Goal: Information Seeking & Learning: Learn about a topic

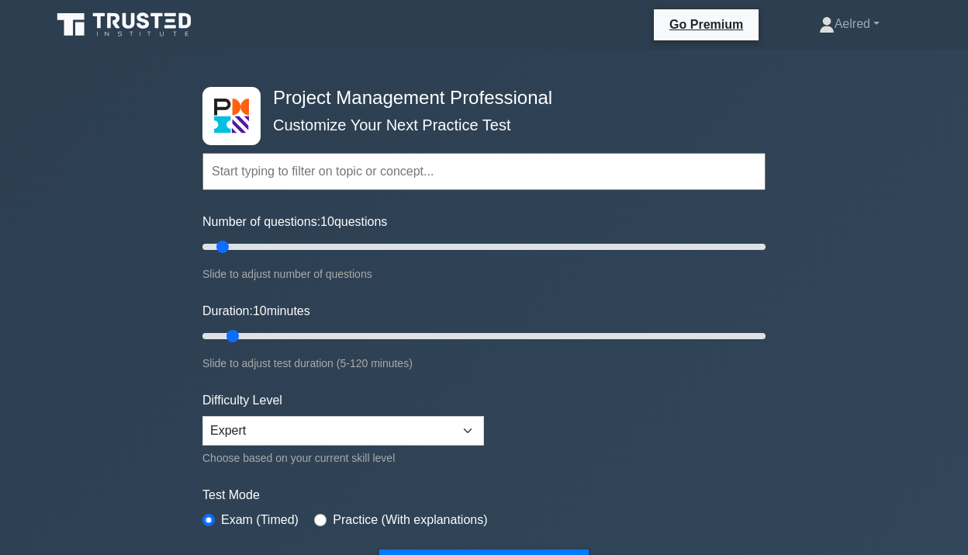
click at [262, 166] on input "text" at bounding box center [483, 171] width 563 height 37
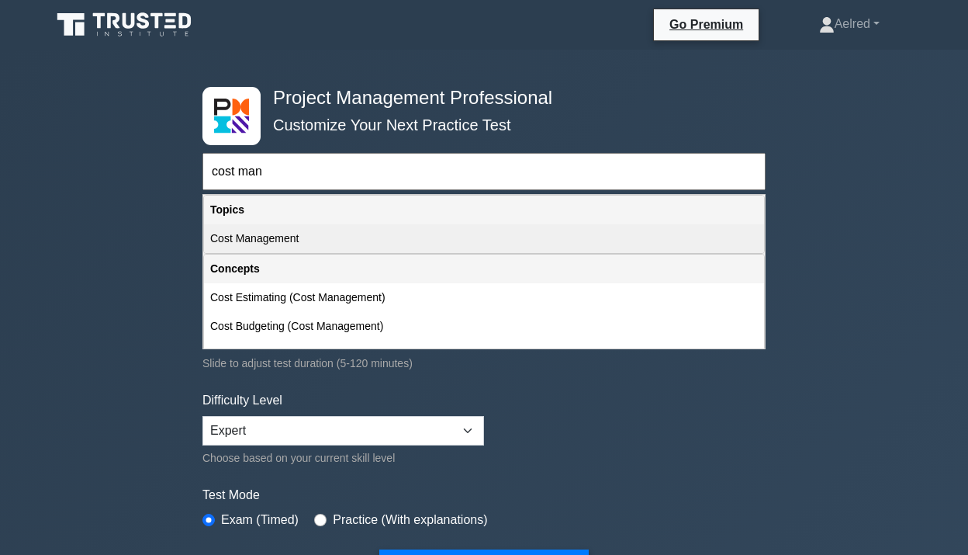
click at [286, 237] on div "Cost Management" at bounding box center [484, 238] width 560 height 29
type input "Cost Management"
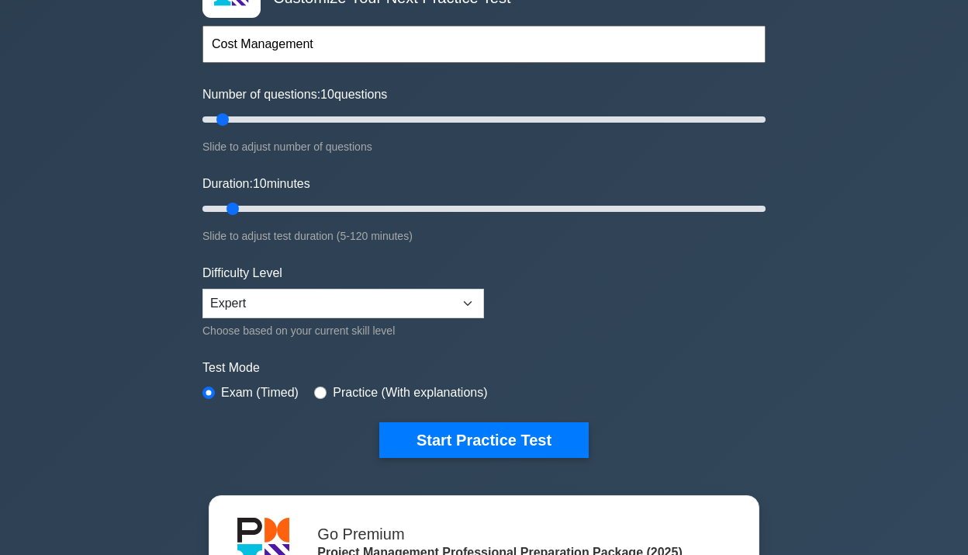
scroll to position [130, 0]
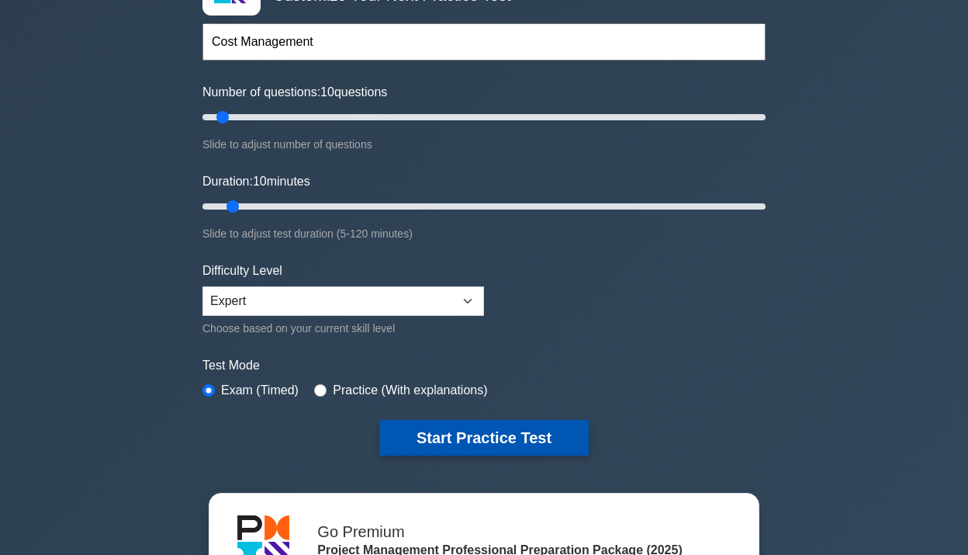
click at [461, 420] on button "Start Practice Test" at bounding box center [483, 438] width 209 height 36
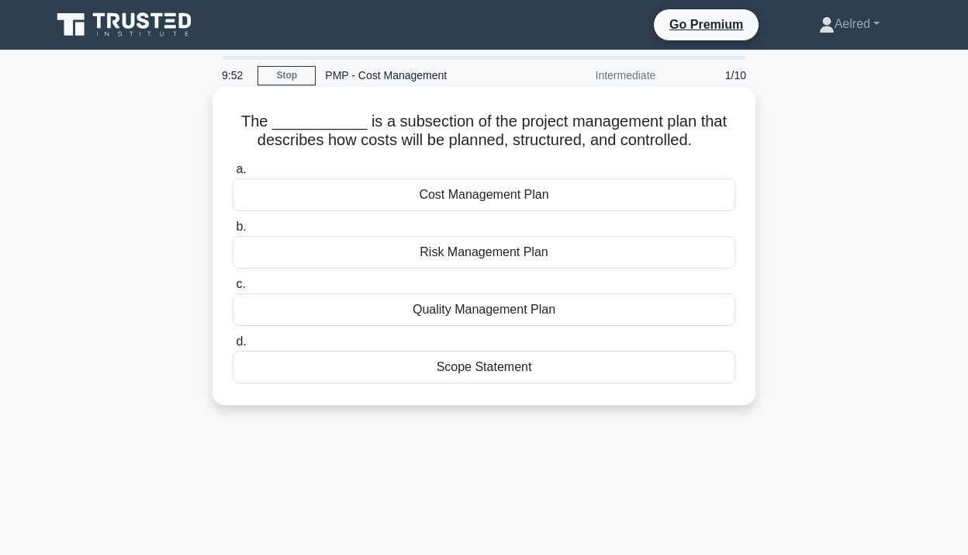
click at [532, 201] on div "Cost Management Plan" at bounding box center [484, 194] width 503 height 33
click at [233, 175] on input "a. Cost Management Plan" at bounding box center [233, 169] width 0 height 10
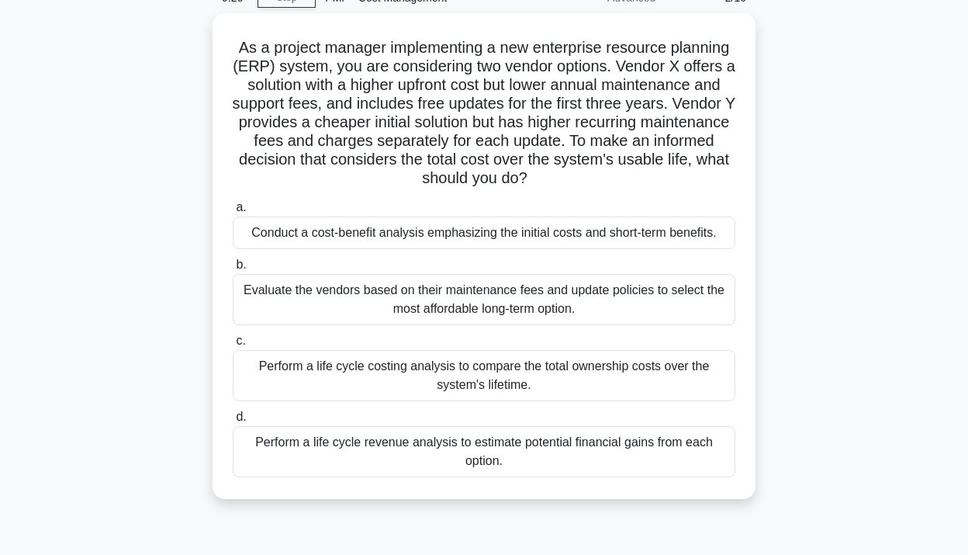
scroll to position [82, 0]
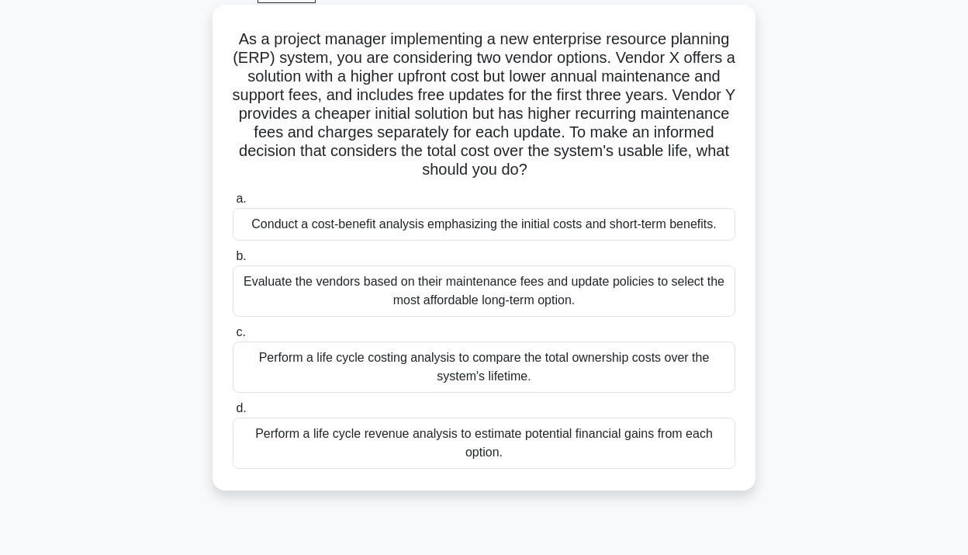
click at [532, 228] on div "Conduct a cost-benefit analysis emphasizing the initial costs and short-term be…" at bounding box center [484, 224] width 503 height 33
click at [233, 204] on input "a. Conduct a cost-benefit analysis emphasizing the initial costs and short-term…" at bounding box center [233, 199] width 0 height 10
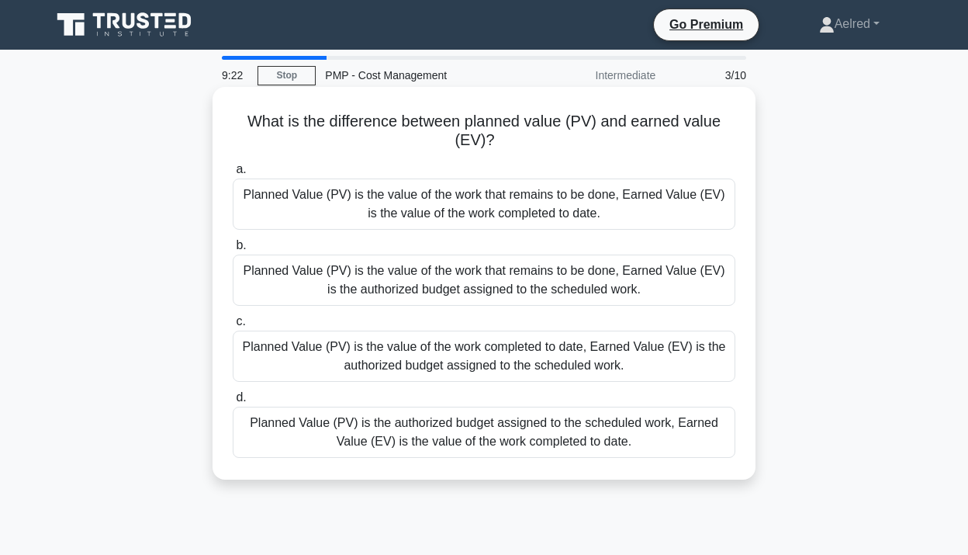
scroll to position [0, 0]
click at [596, 434] on div "Planned Value (PV) is the authorized budget assigned to the scheduled work, Ear…" at bounding box center [484, 431] width 503 height 51
click at [233, 403] on input "d. Planned Value (PV) is the authorized budget assigned to the scheduled work, …" at bounding box center [233, 397] width 0 height 10
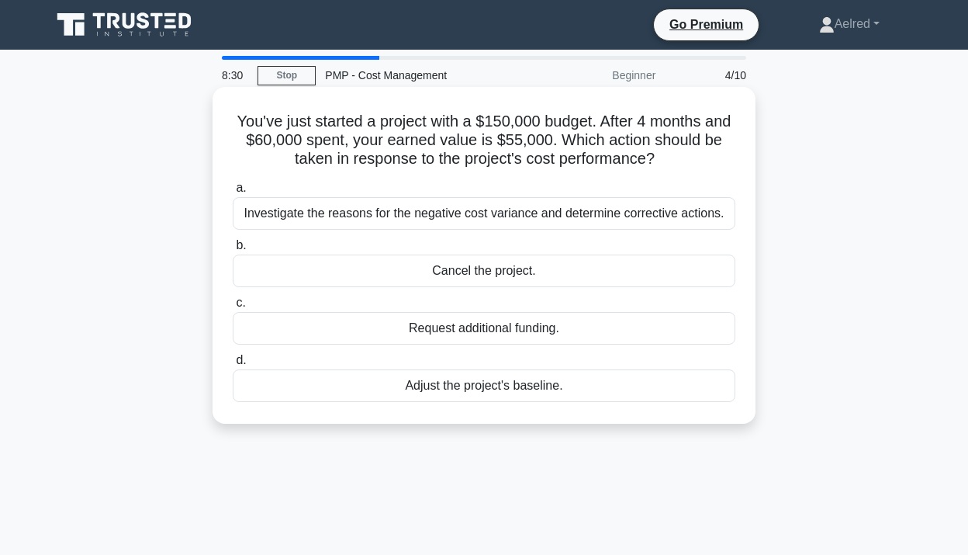
click at [668, 213] on div "Investigate the reasons for the negative cost variance and determine corrective…" at bounding box center [484, 213] width 503 height 33
click at [233, 193] on input "a. Investigate the reasons for the negative cost variance and determine correct…" at bounding box center [233, 188] width 0 height 10
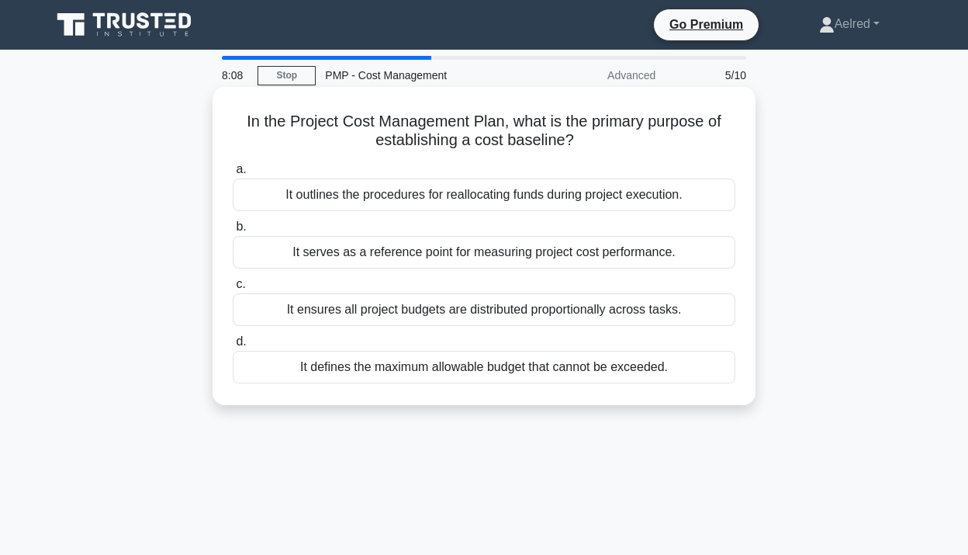
click at [665, 251] on div "It serves as a reference point for measuring project cost performance." at bounding box center [484, 252] width 503 height 33
click at [233, 232] on input "b. It serves as a reference point for measuring project cost performance." at bounding box center [233, 227] width 0 height 10
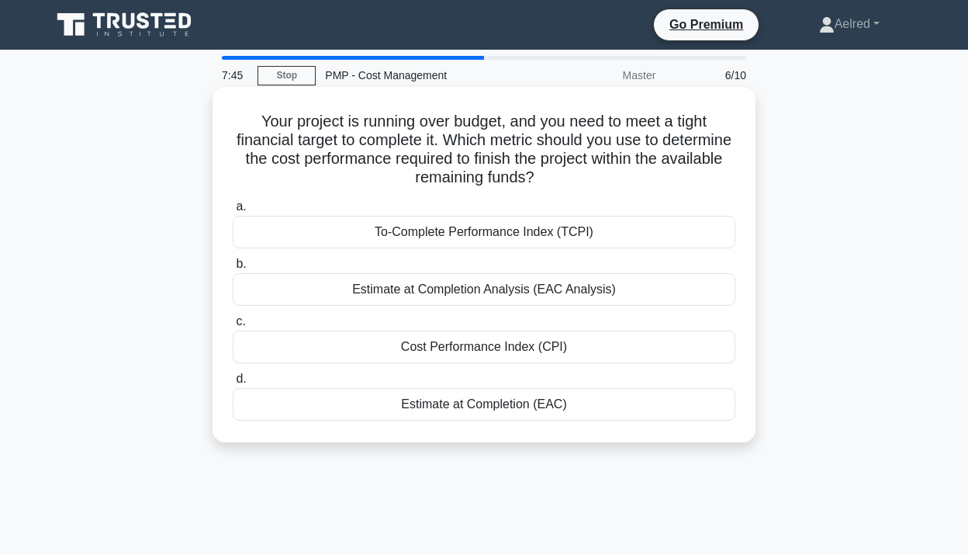
click at [664, 338] on div "Cost Performance Index (CPI)" at bounding box center [484, 346] width 503 height 33
click at [233, 327] on input "c. Cost Performance Index (CPI)" at bounding box center [233, 321] width 0 height 10
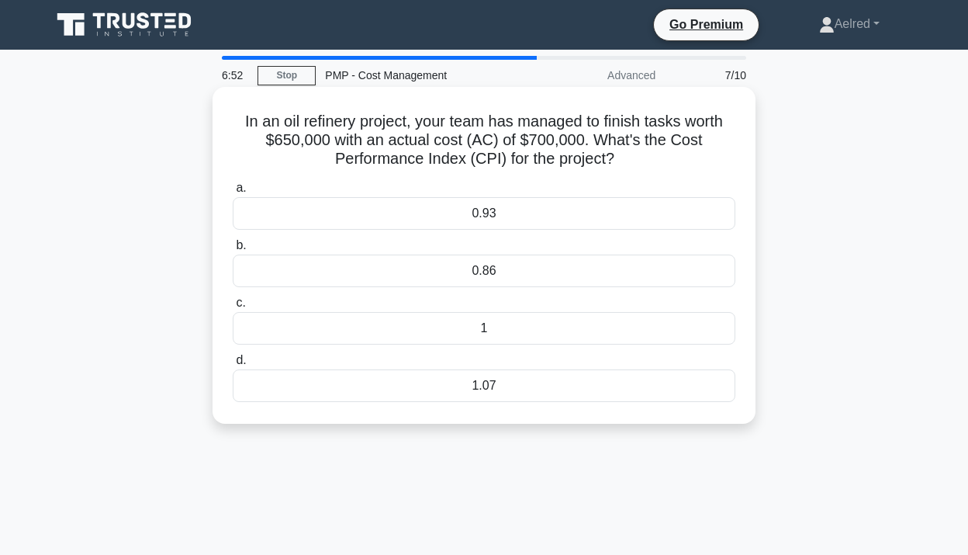
click at [373, 209] on div "0.93" at bounding box center [484, 213] width 503 height 33
click at [233, 193] on input "a. 0.93" at bounding box center [233, 188] width 0 height 10
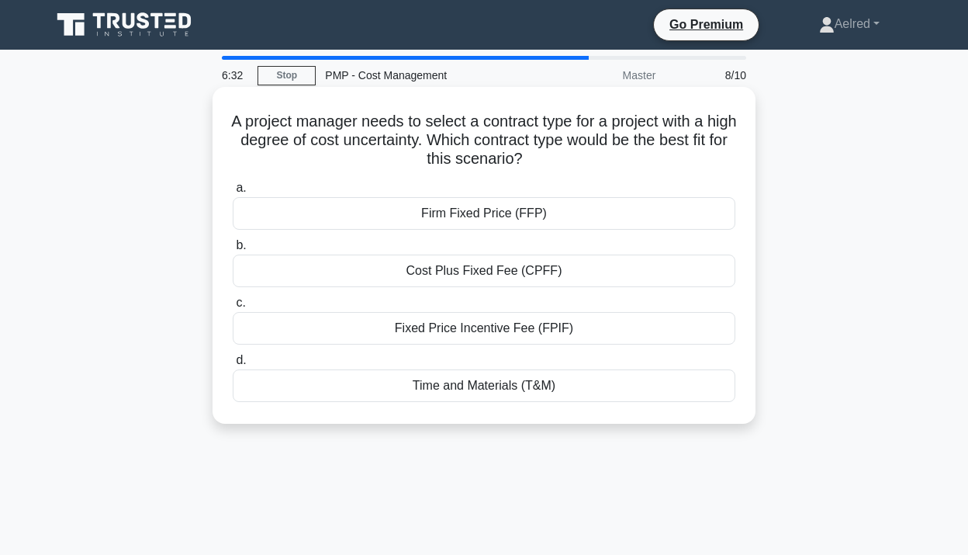
click at [375, 384] on div "Time and Materials (T&M)" at bounding box center [484, 385] width 503 height 33
click at [233, 365] on input "d. Time and Materials (T&M)" at bounding box center [233, 360] width 0 height 10
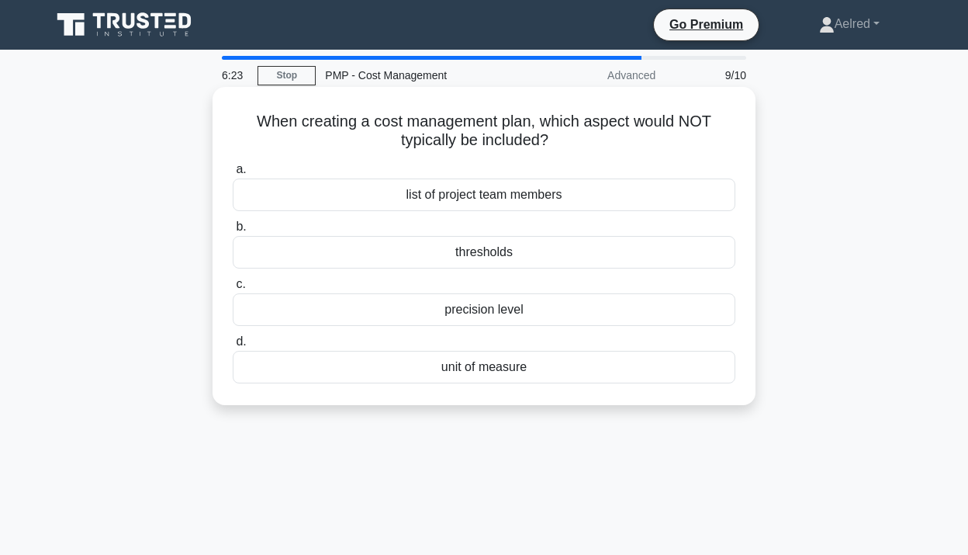
click at [557, 191] on div "list of project team members" at bounding box center [484, 194] width 503 height 33
click at [233, 175] on input "a. list of project team members" at bounding box center [233, 169] width 0 height 10
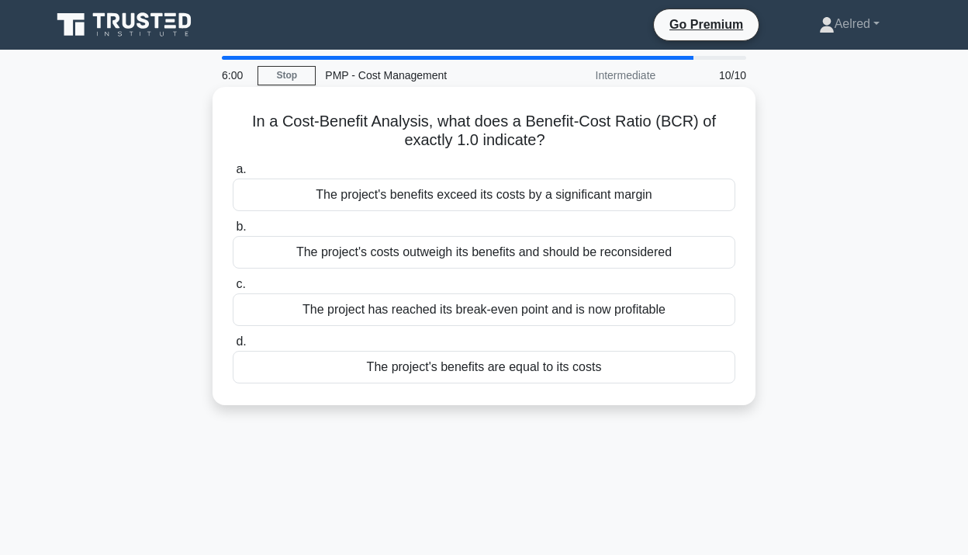
click at [600, 310] on div "The project has reached its break-even point and is now profitable" at bounding box center [484, 309] width 503 height 33
click at [233, 289] on input "c. The project has reached its break-even point and is now profitable" at bounding box center [233, 284] width 0 height 10
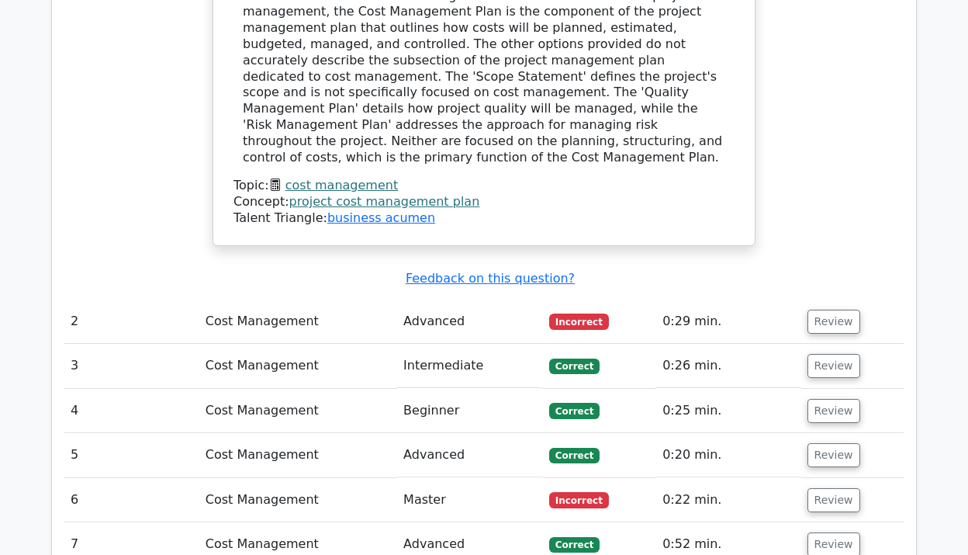
scroll to position [1684, 0]
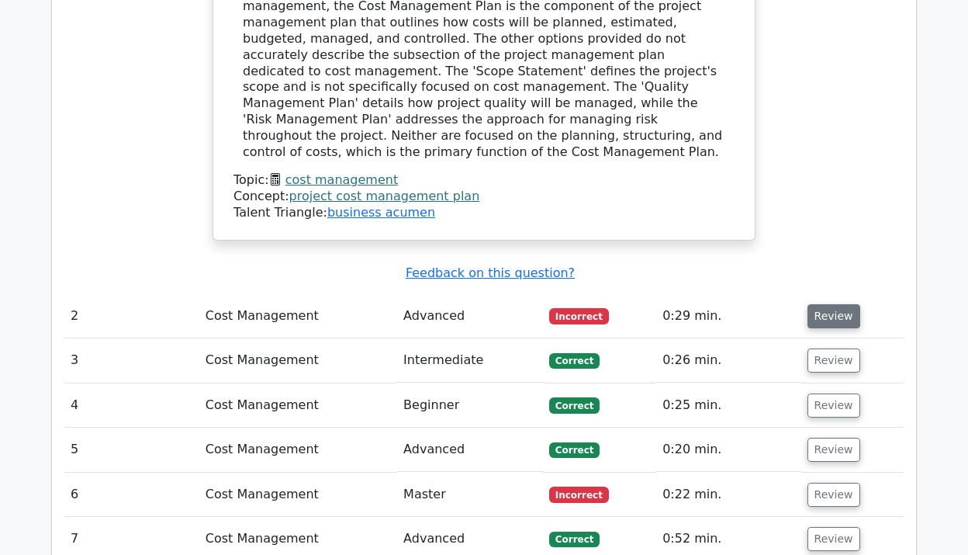
click at [821, 304] on button "Review" at bounding box center [833, 316] width 53 height 24
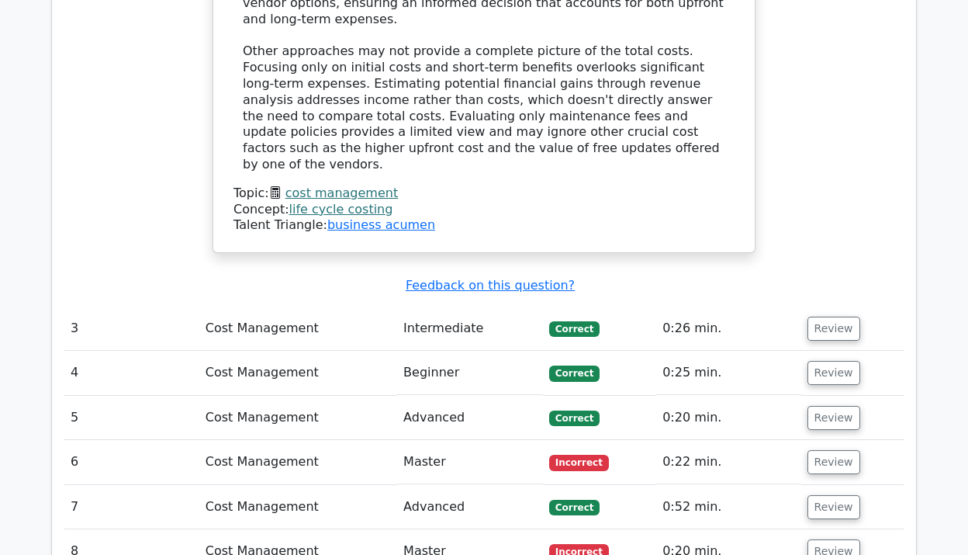
scroll to position [2660, 0]
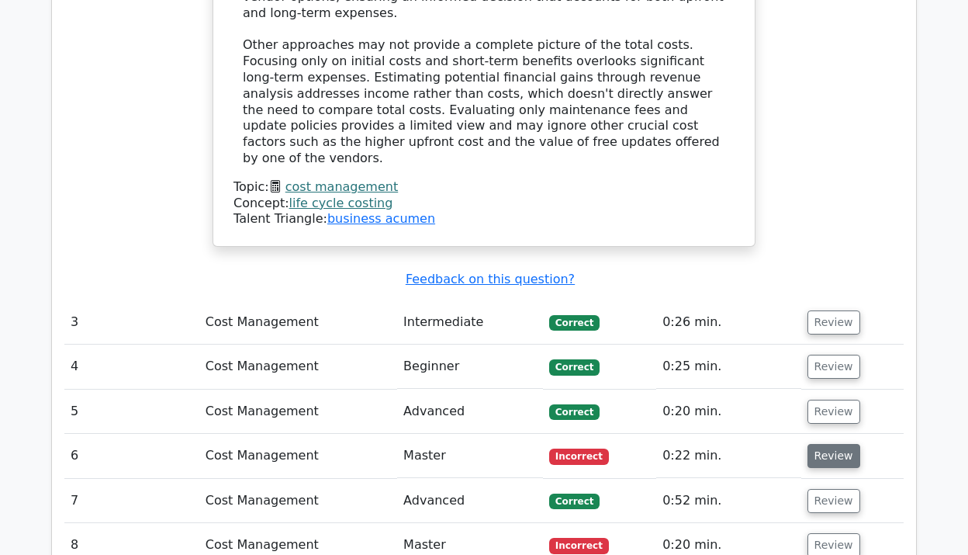
click at [817, 444] on button "Review" at bounding box center [833, 456] width 53 height 24
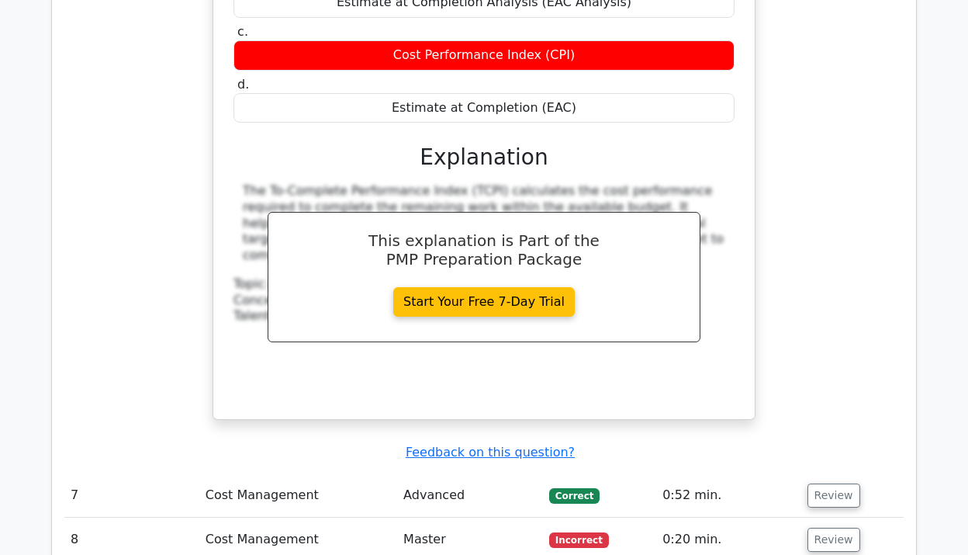
scroll to position [3330, 0]
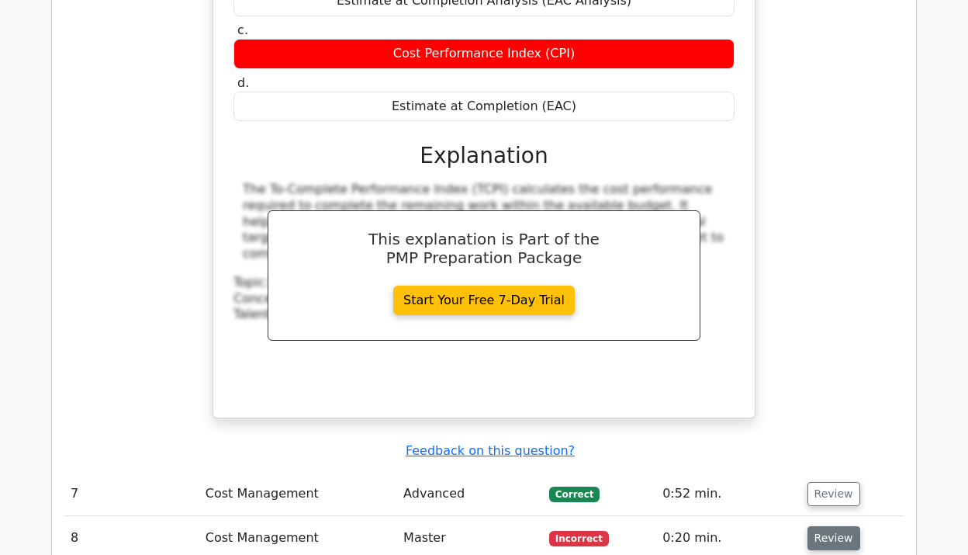
click at [831, 526] on button "Review" at bounding box center [833, 538] width 53 height 24
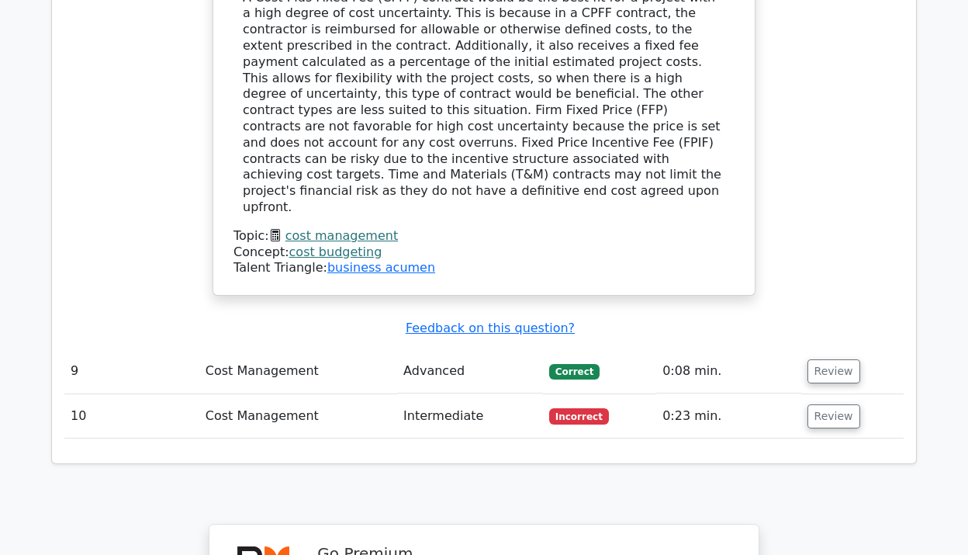
scroll to position [4271, 0]
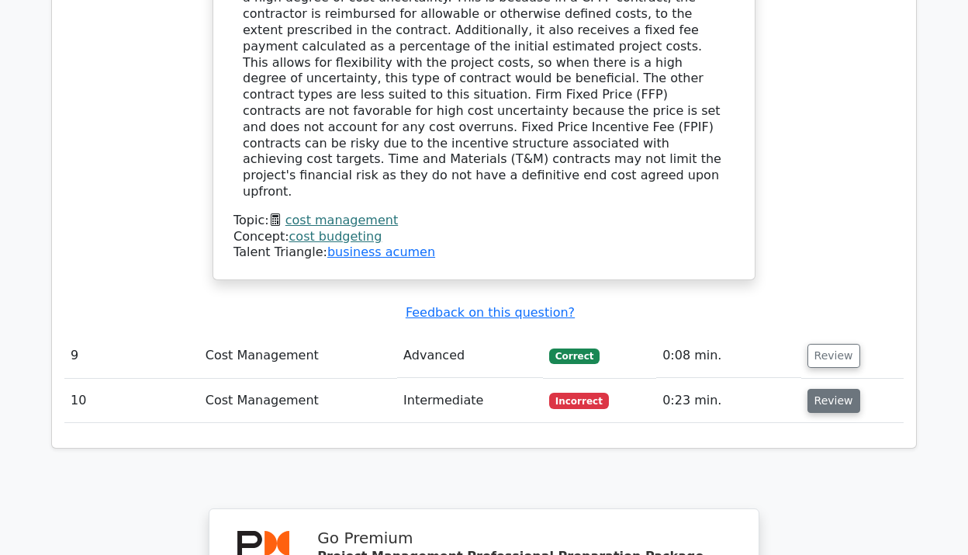
click at [822, 389] on button "Review" at bounding box center [833, 401] width 53 height 24
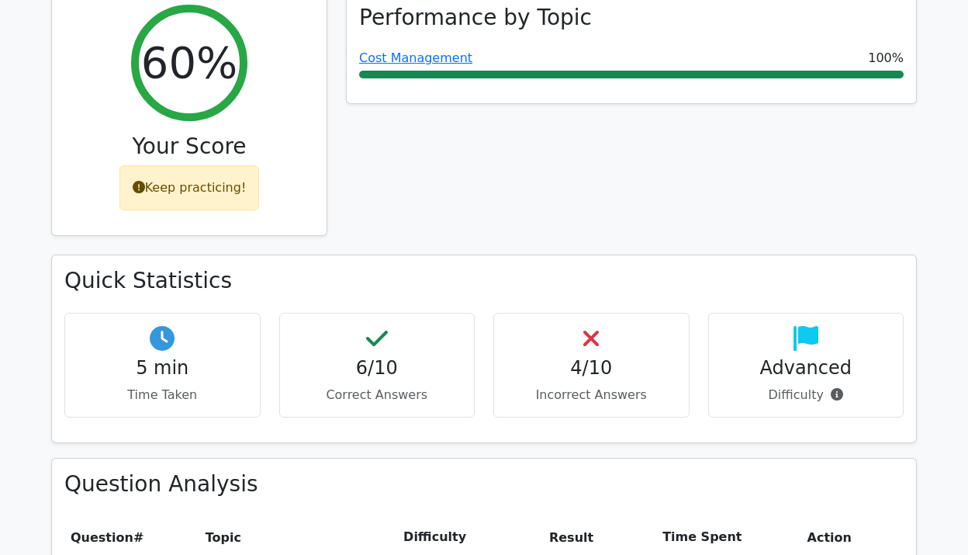
scroll to position [758, 0]
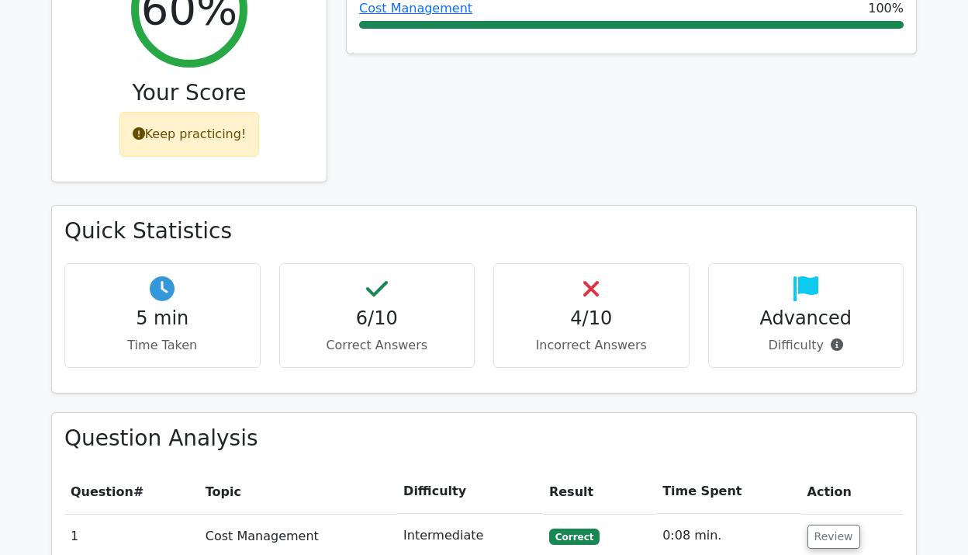
click at [227, 112] on div "Keep practicing!" at bounding box center [189, 134] width 140 height 45
click at [175, 112] on div "Keep practicing!" at bounding box center [189, 134] width 140 height 45
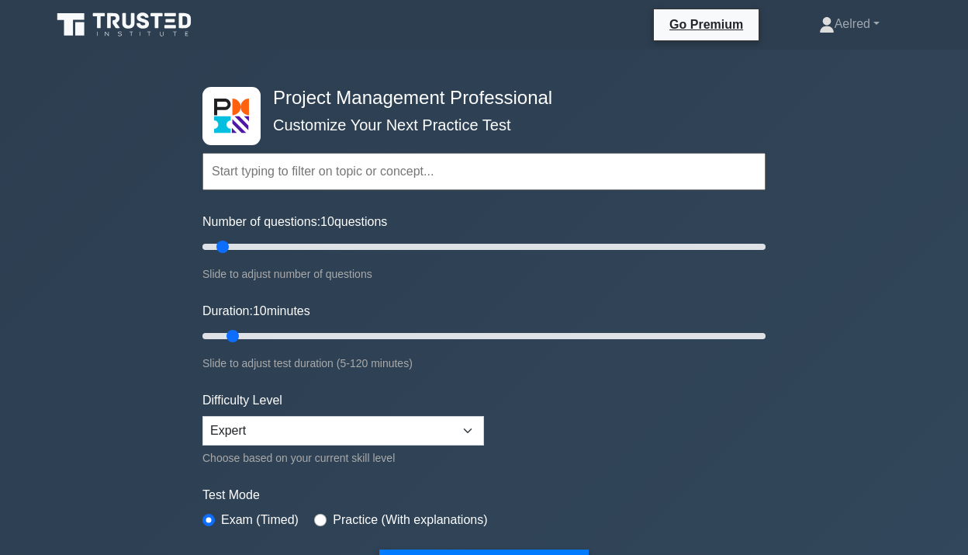
click at [438, 175] on input "text" at bounding box center [483, 171] width 563 height 37
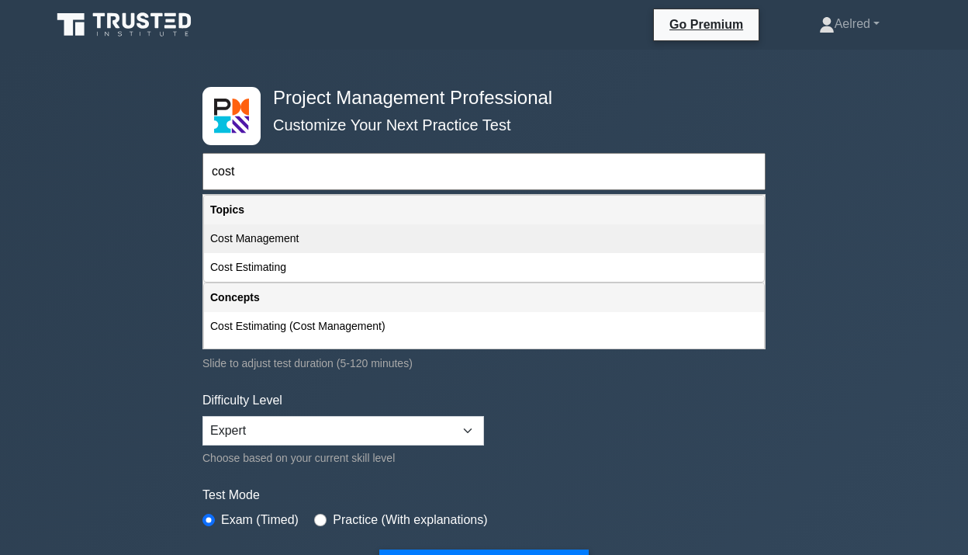
click at [352, 241] on div "Cost Management" at bounding box center [484, 238] width 560 height 29
type input "Cost Management"
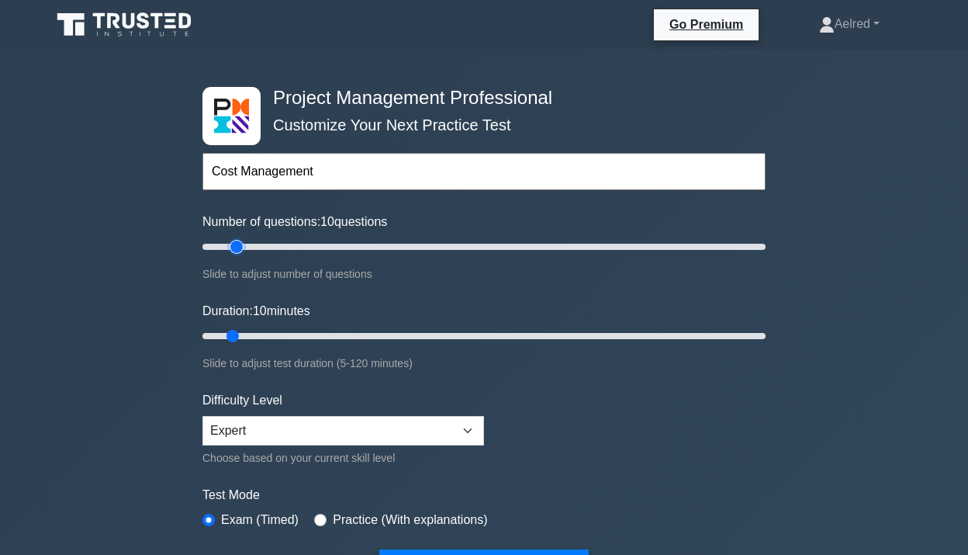
type input "15"
click at [231, 247] on input "Number of questions: 10 questions" at bounding box center [483, 246] width 563 height 19
click at [242, 247] on input "Number of questions: 15 questions" at bounding box center [483, 246] width 563 height 19
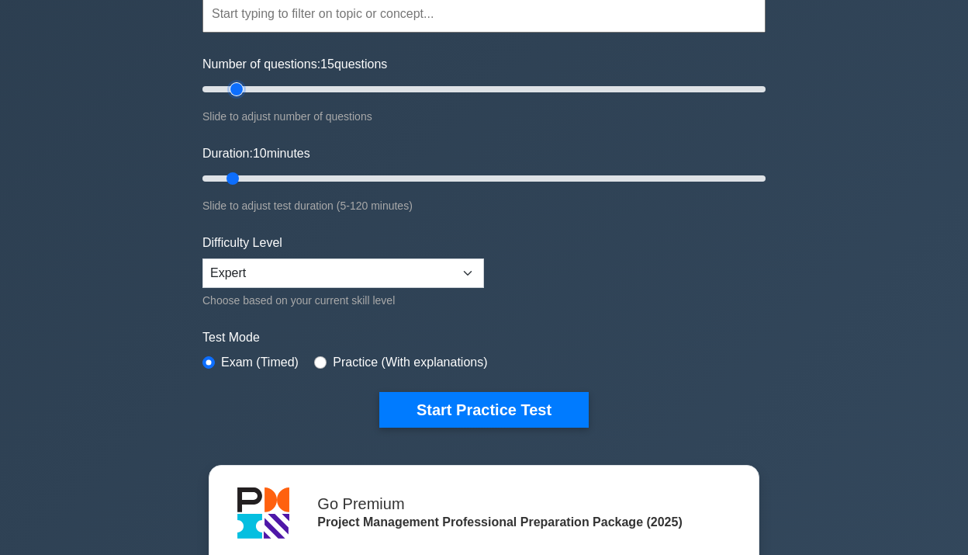
scroll to position [158, 0]
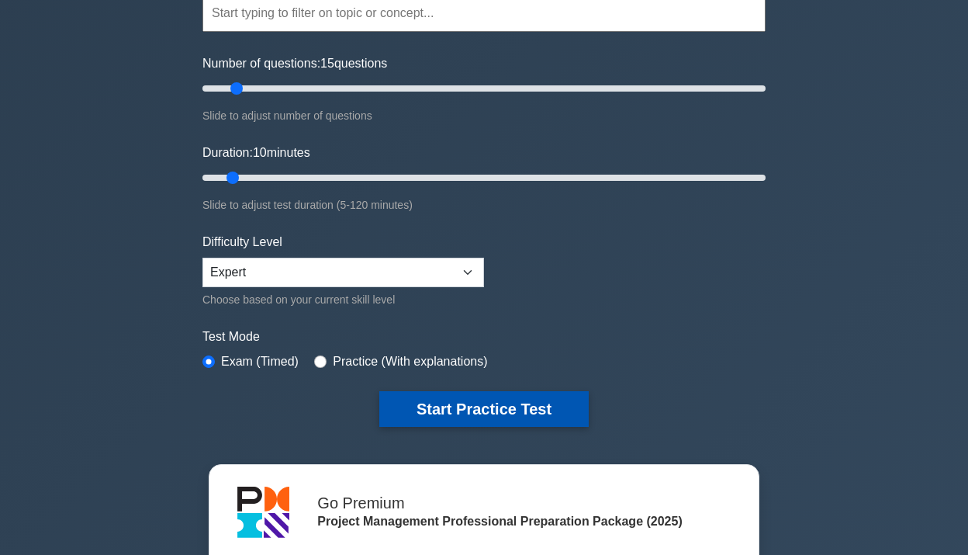
click at [473, 408] on button "Start Practice Test" at bounding box center [483, 409] width 209 height 36
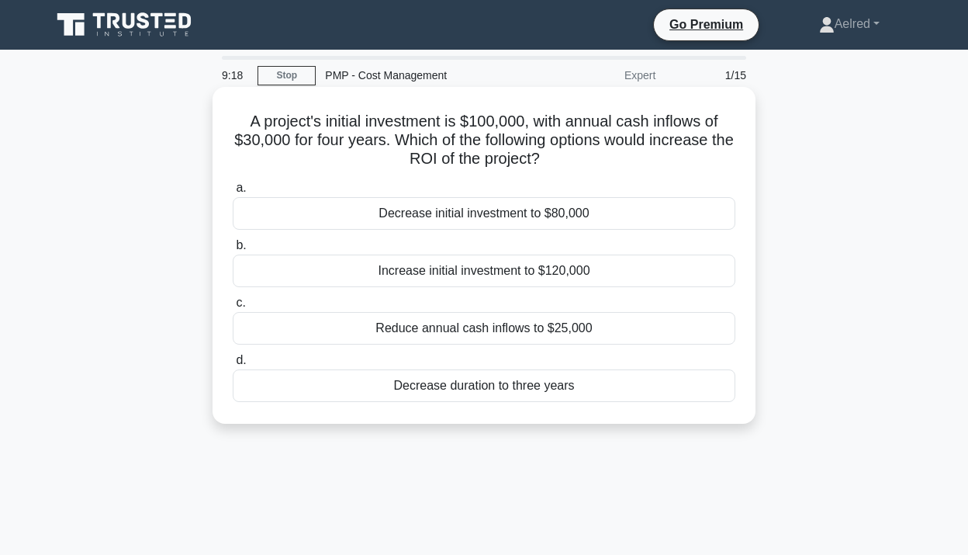
click at [638, 221] on div "Decrease initial investment to $80,000" at bounding box center [484, 213] width 503 height 33
click at [233, 193] on input "a. Decrease initial investment to $80,000" at bounding box center [233, 188] width 0 height 10
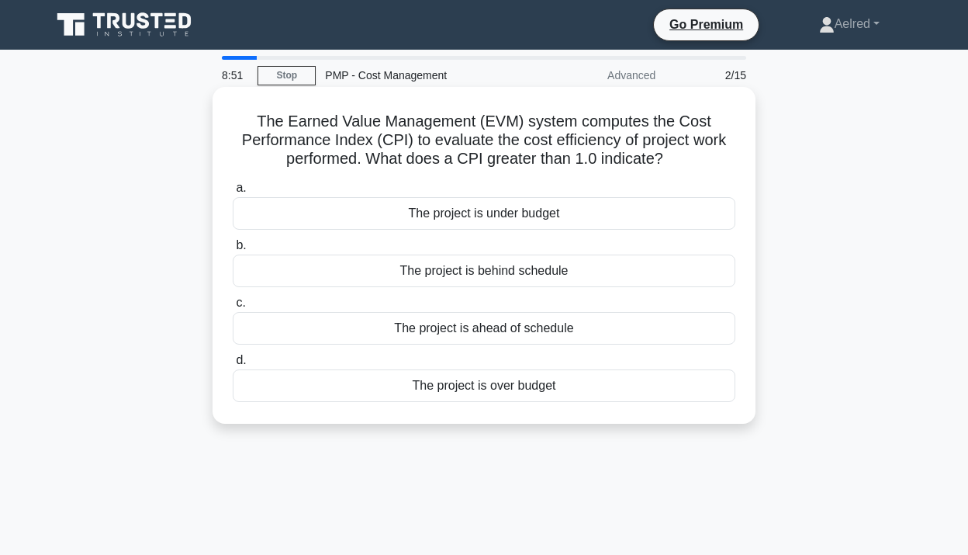
click at [487, 389] on div "The project is over budget" at bounding box center [484, 385] width 503 height 33
click at [233, 365] on input "d. The project is over budget" at bounding box center [233, 360] width 0 height 10
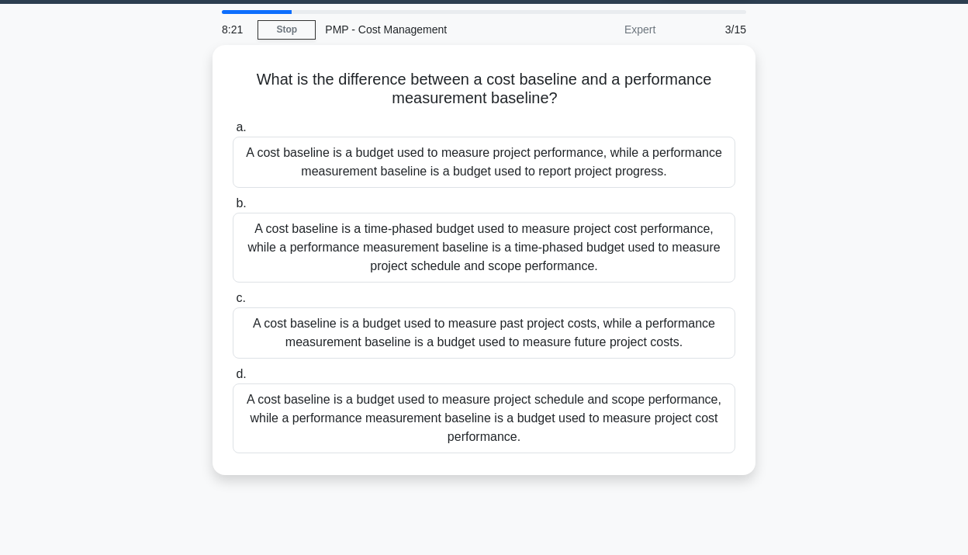
scroll to position [45, 0]
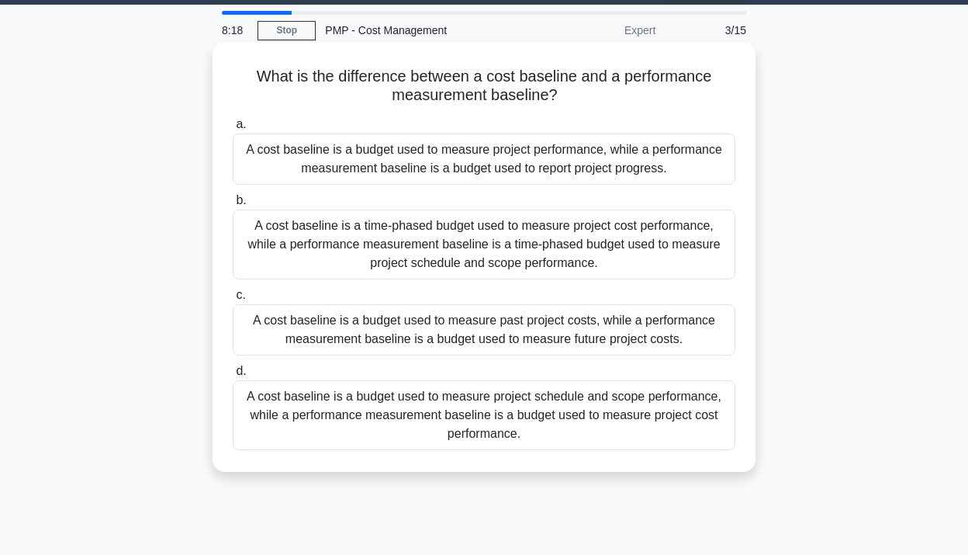
click at [646, 244] on div "A cost baseline is a time-phased budget used to measure project cost performanc…" at bounding box center [484, 244] width 503 height 70
click at [233, 206] on input "b. A cost baseline is a time-phased budget used to measure project cost perform…" at bounding box center [233, 200] width 0 height 10
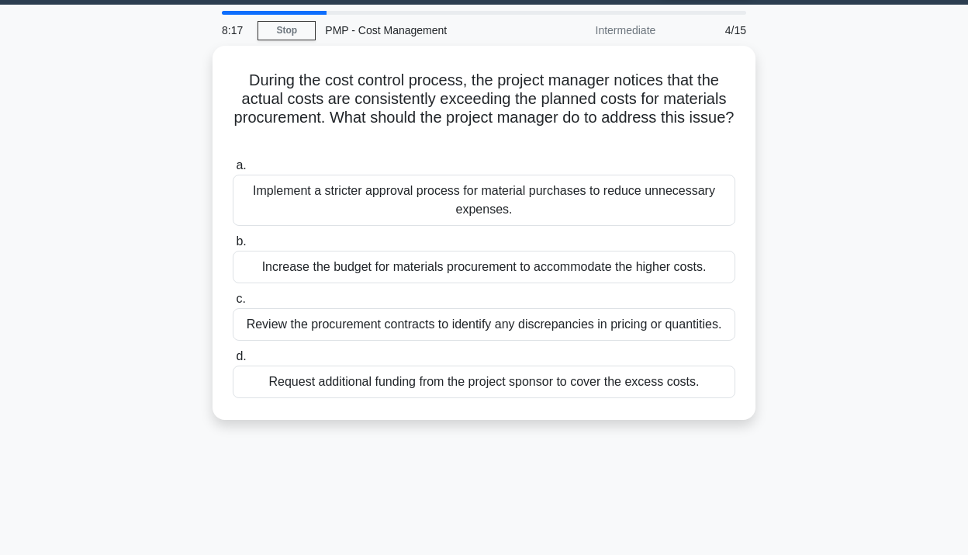
scroll to position [0, 0]
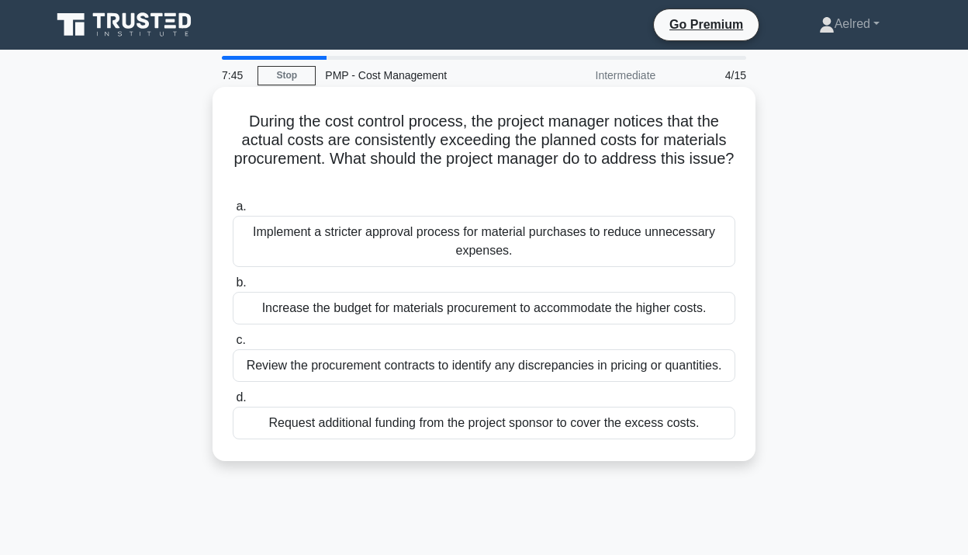
click at [640, 372] on div "Review the procurement contracts to identify any discrepancies in pricing or qu…" at bounding box center [484, 365] width 503 height 33
click at [233, 345] on input "c. Review the procurement contracts to identify any discrepancies in pricing or…" at bounding box center [233, 340] width 0 height 10
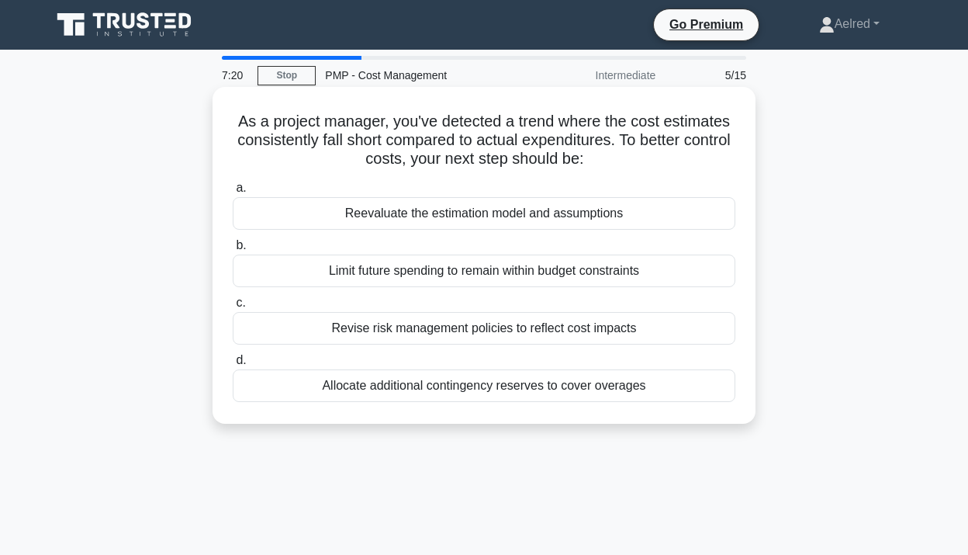
click at [644, 214] on div "Reevaluate the estimation model and assumptions" at bounding box center [484, 213] width 503 height 33
click at [233, 193] on input "a. Reevaluate the estimation model and assumptions" at bounding box center [233, 188] width 0 height 10
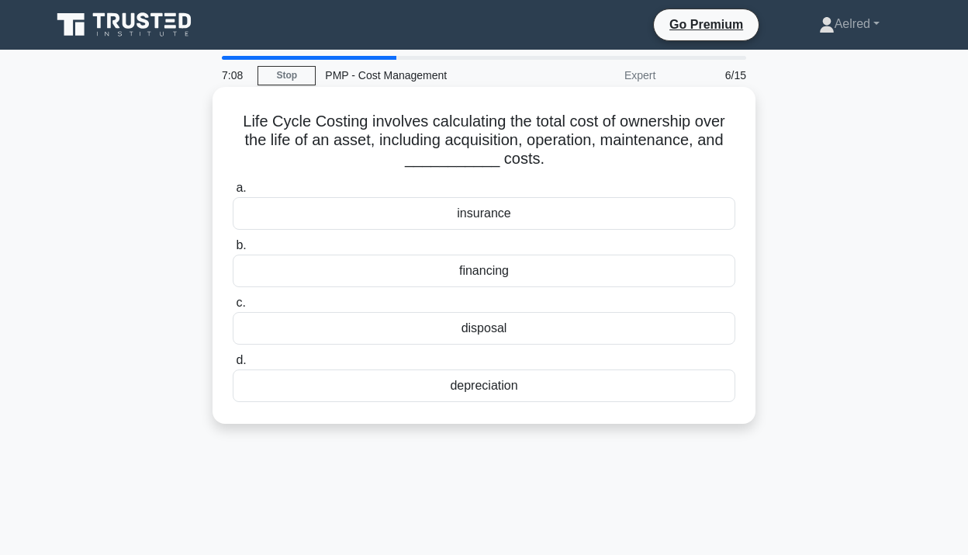
click at [591, 389] on div "depreciation" at bounding box center [484, 385] width 503 height 33
click at [233, 365] on input "d. depreciation" at bounding box center [233, 360] width 0 height 10
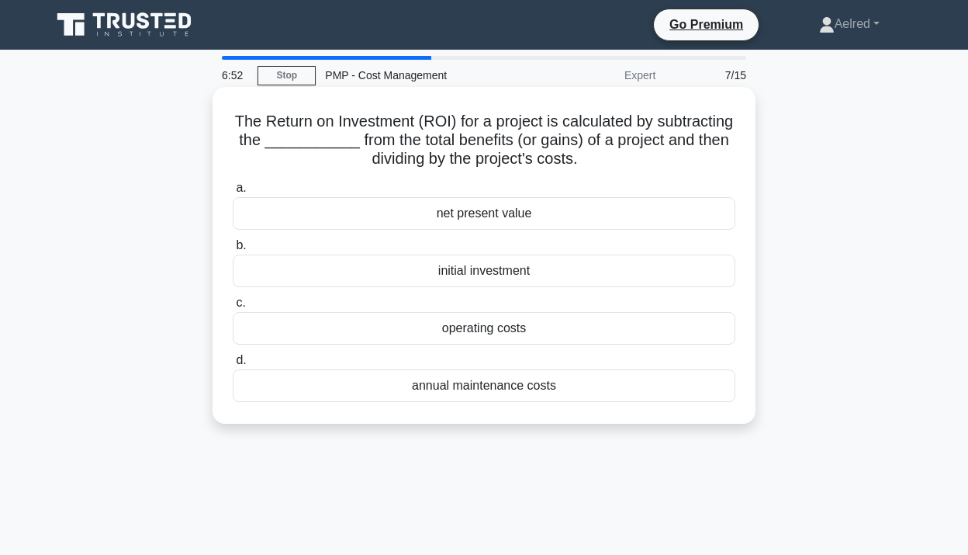
click at [621, 213] on div "net present value" at bounding box center [484, 213] width 503 height 33
click at [233, 193] on input "a. net present value" at bounding box center [233, 188] width 0 height 10
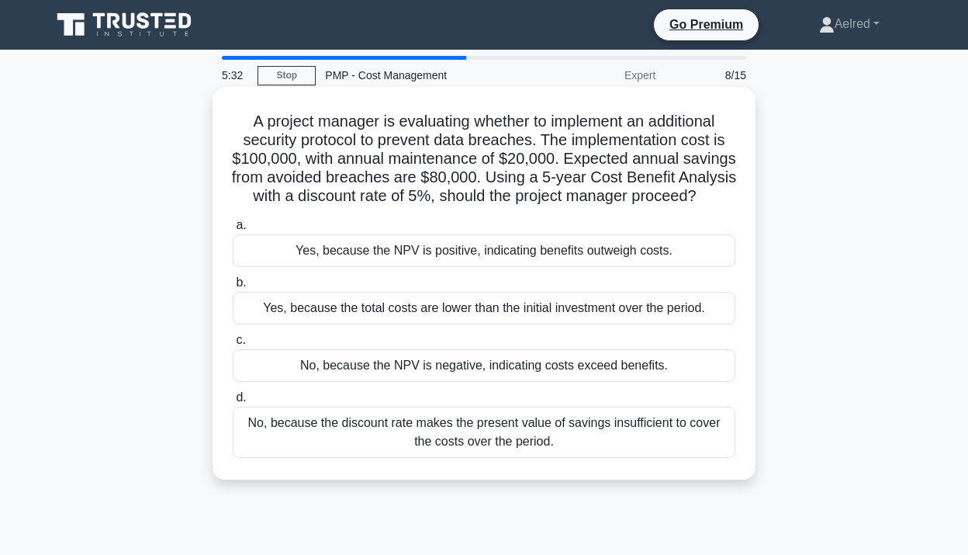
click at [656, 248] on div "Yes, because the NPV is positive, indicating benefits outweigh costs." at bounding box center [484, 250] width 503 height 33
click at [233, 230] on input "a. Yes, because the NPV is positive, indicating benefits outweigh costs." at bounding box center [233, 225] width 0 height 10
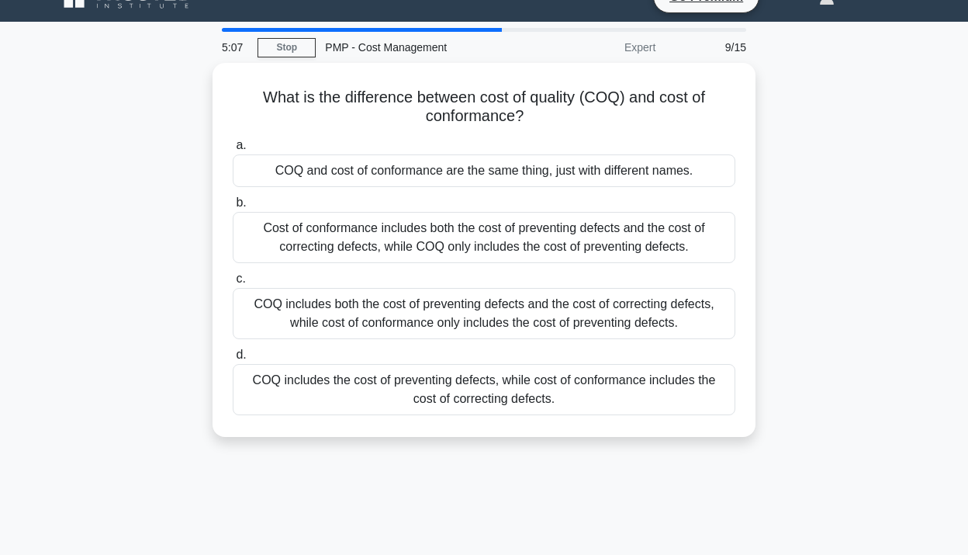
scroll to position [29, 0]
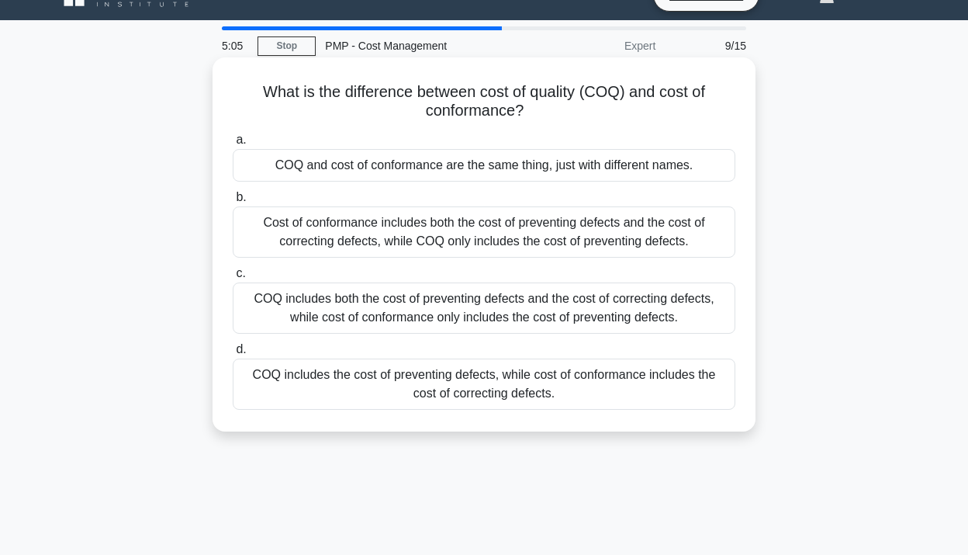
click at [635, 302] on div "COQ includes both the cost of preventing defects and the cost of correcting def…" at bounding box center [484, 307] width 503 height 51
click at [233, 278] on input "c. COQ includes both the cost of preventing defects and the cost of correcting …" at bounding box center [233, 273] width 0 height 10
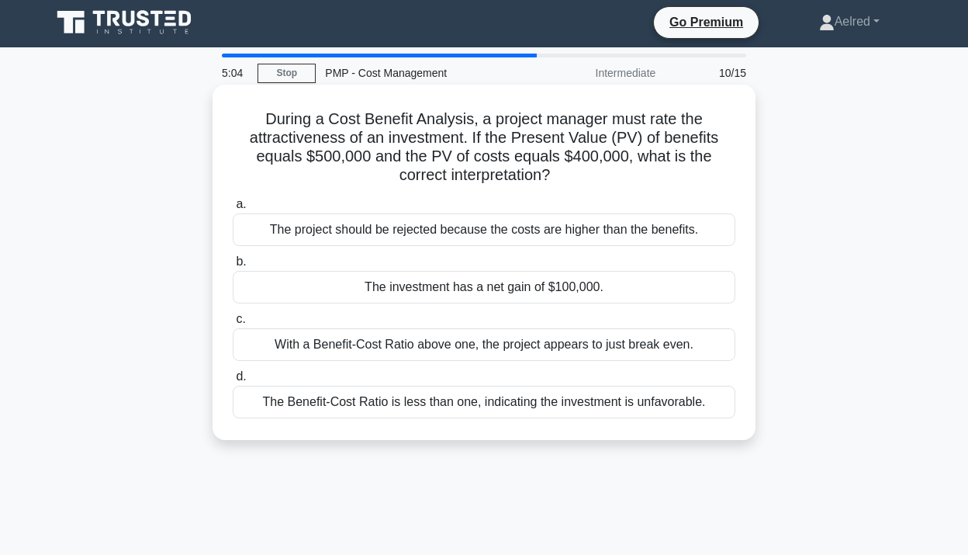
scroll to position [0, 0]
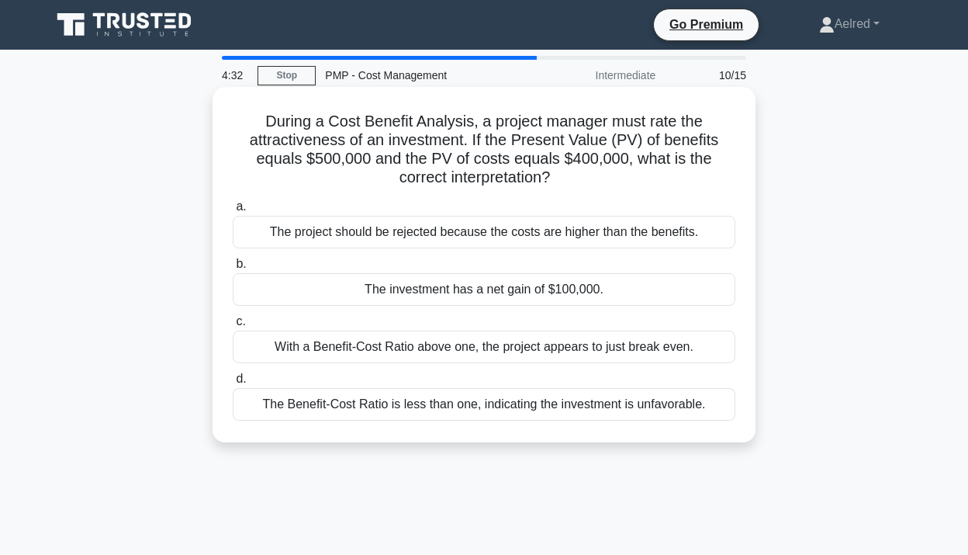
click at [665, 282] on div "The investment has a net gain of $100,000." at bounding box center [484, 289] width 503 height 33
click at [233, 269] on input "b. The investment has a net gain of $100,000." at bounding box center [233, 264] width 0 height 10
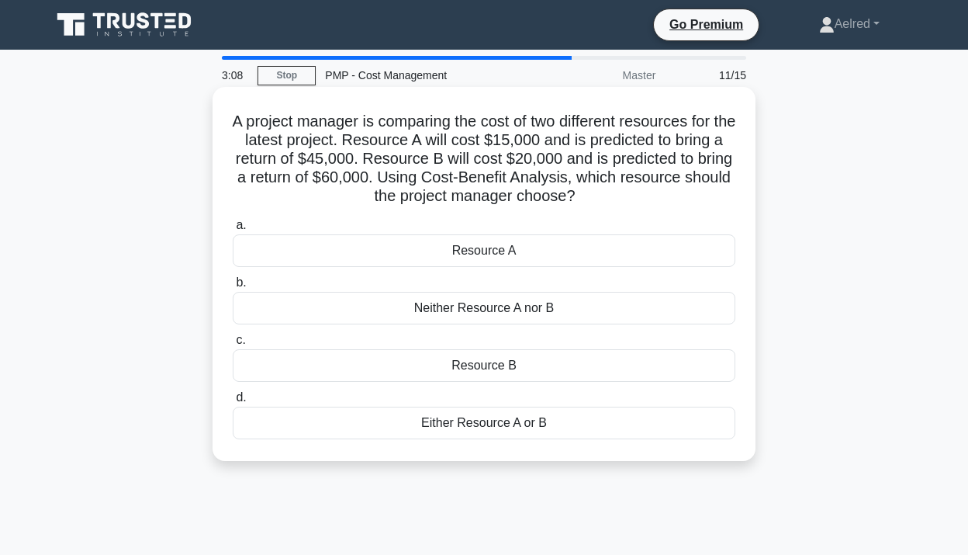
click at [551, 361] on div "Resource B" at bounding box center [484, 365] width 503 height 33
click at [233, 345] on input "c. Resource B" at bounding box center [233, 340] width 0 height 10
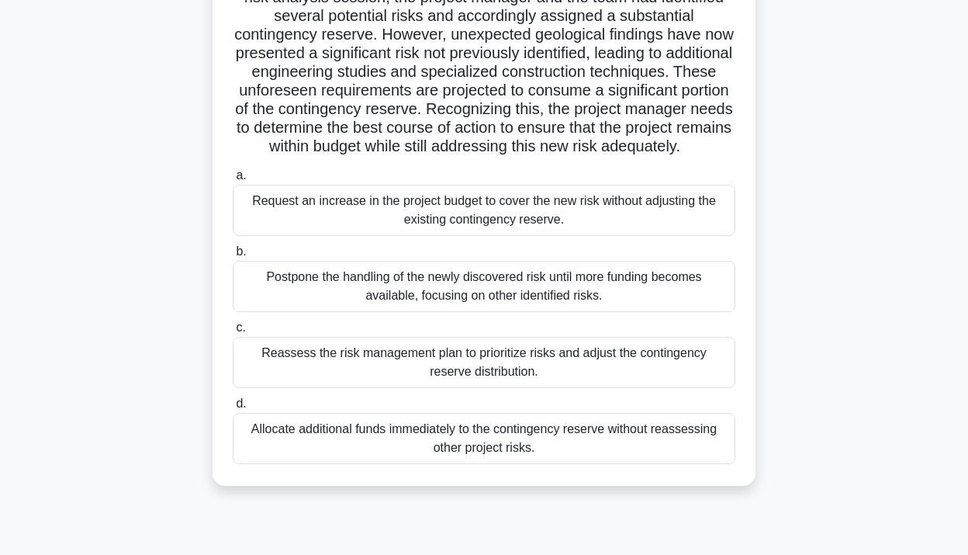
scroll to position [148, 0]
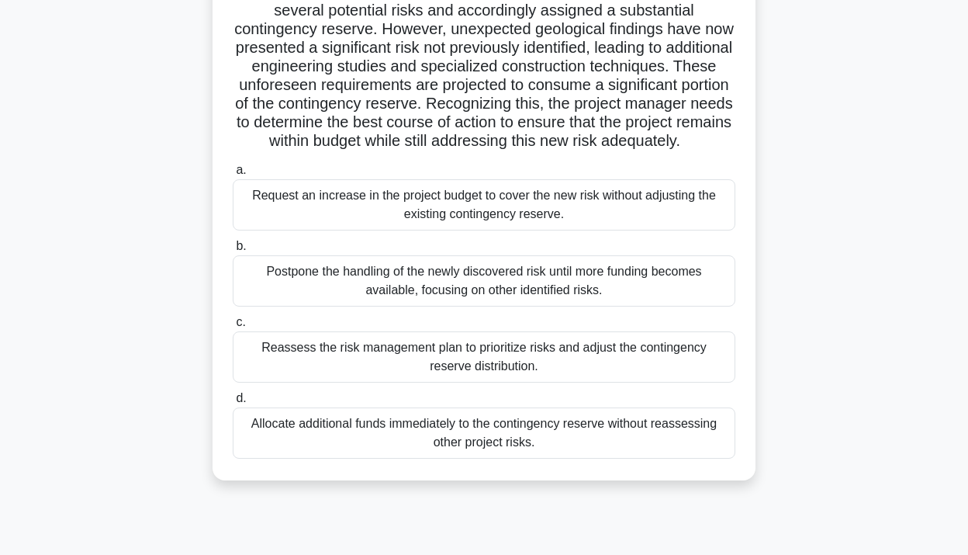
click at [572, 358] on div "Reassess the risk management plan to prioritize risks and adjust the contingenc…" at bounding box center [484, 356] width 503 height 51
click at [233, 327] on input "c. Reassess the risk management plan to prioritize risks and adjust the conting…" at bounding box center [233, 322] width 0 height 10
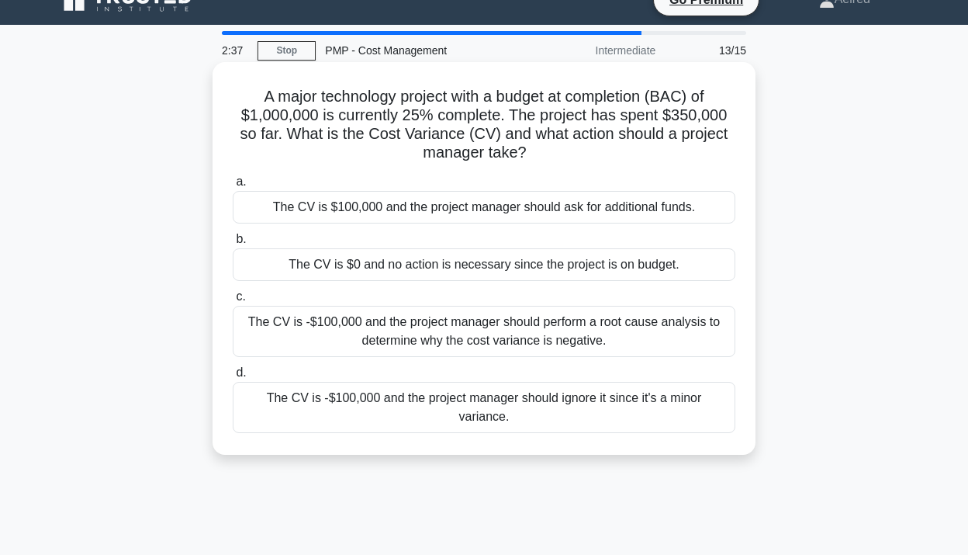
scroll to position [0, 0]
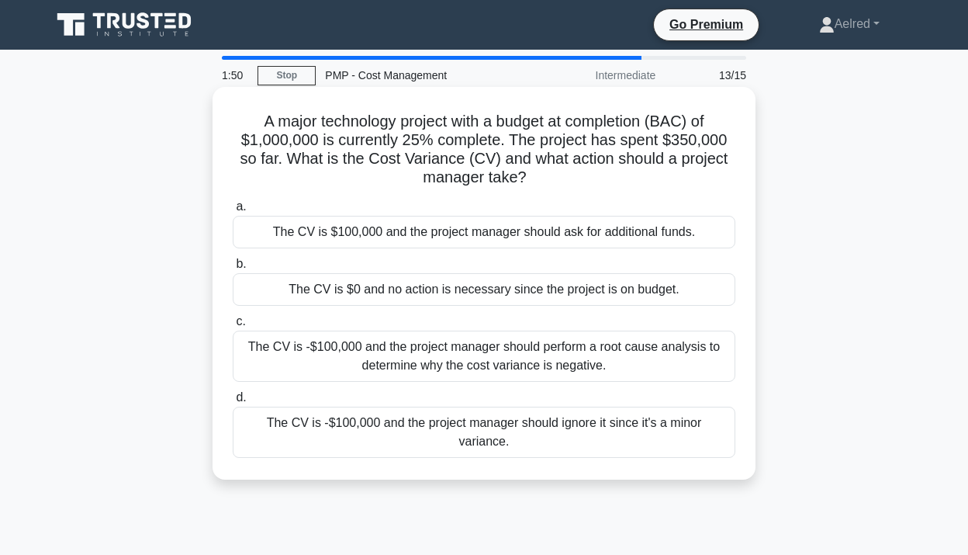
click at [555, 353] on div "The CV is -$100,000 and the project manager should perform a root cause analysi…" at bounding box center [484, 355] width 503 height 51
click at [233, 327] on input "c. The CV is -$100,000 and the project manager should perform a root cause anal…" at bounding box center [233, 321] width 0 height 10
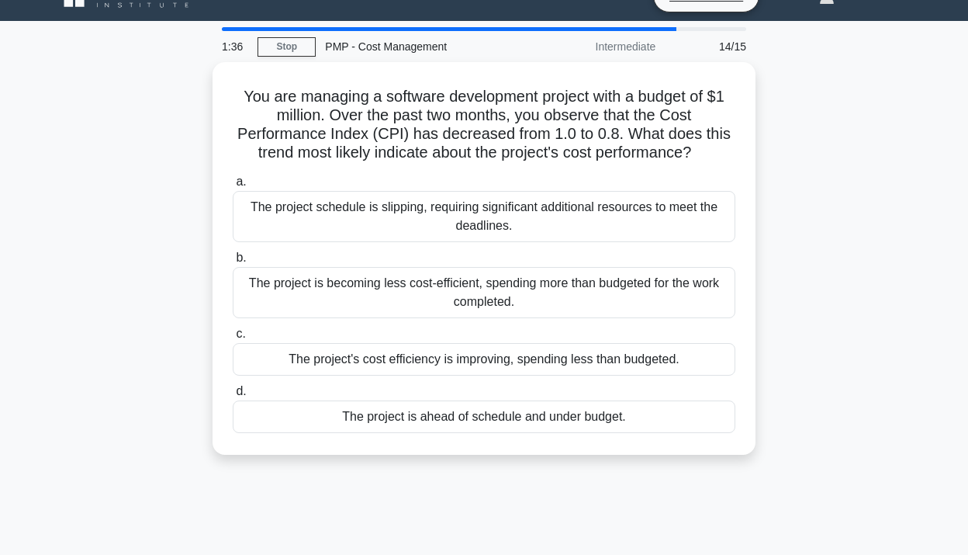
scroll to position [30, 0]
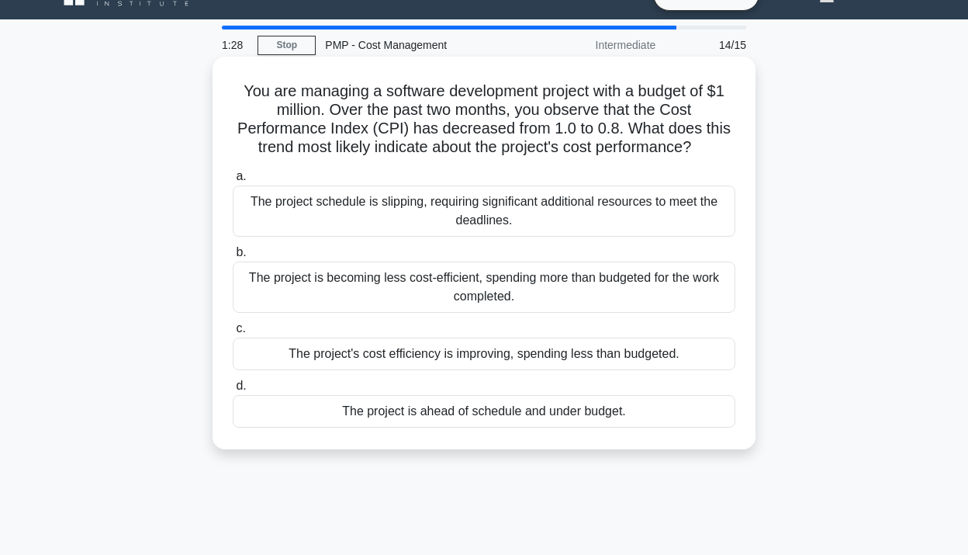
click at [650, 288] on div "The project is becoming less cost-efficient, spending more than budgeted for th…" at bounding box center [484, 286] width 503 height 51
click at [233, 257] on input "b. The project is becoming less cost-efficient, spending more than budgeted for…" at bounding box center [233, 252] width 0 height 10
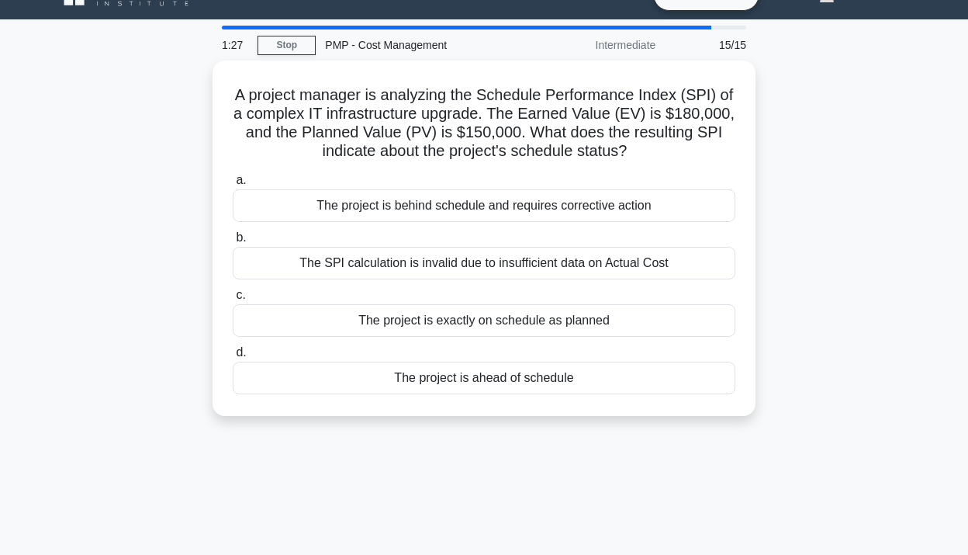
scroll to position [0, 0]
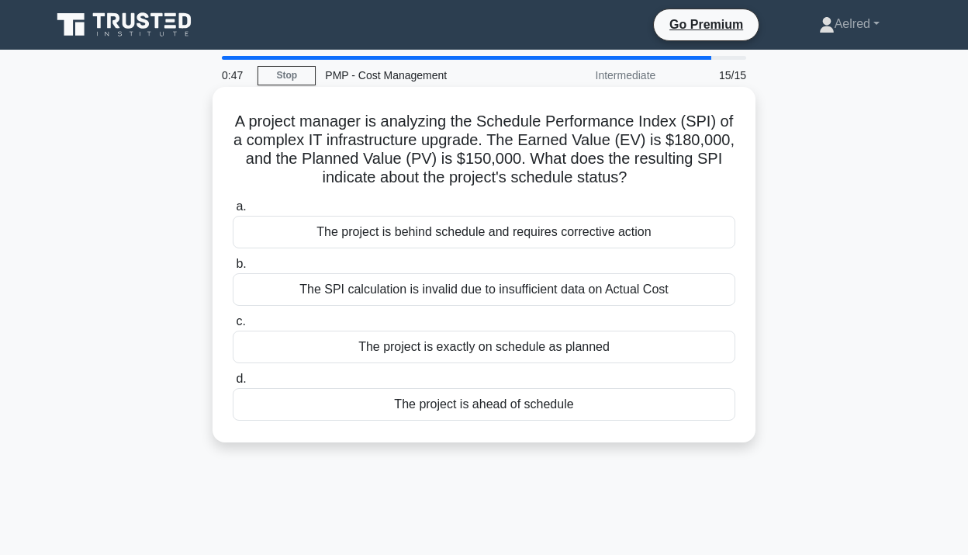
click at [550, 399] on div "The project is ahead of schedule" at bounding box center [484, 404] width 503 height 33
click at [233, 384] on input "d. The project is ahead of schedule" at bounding box center [233, 379] width 0 height 10
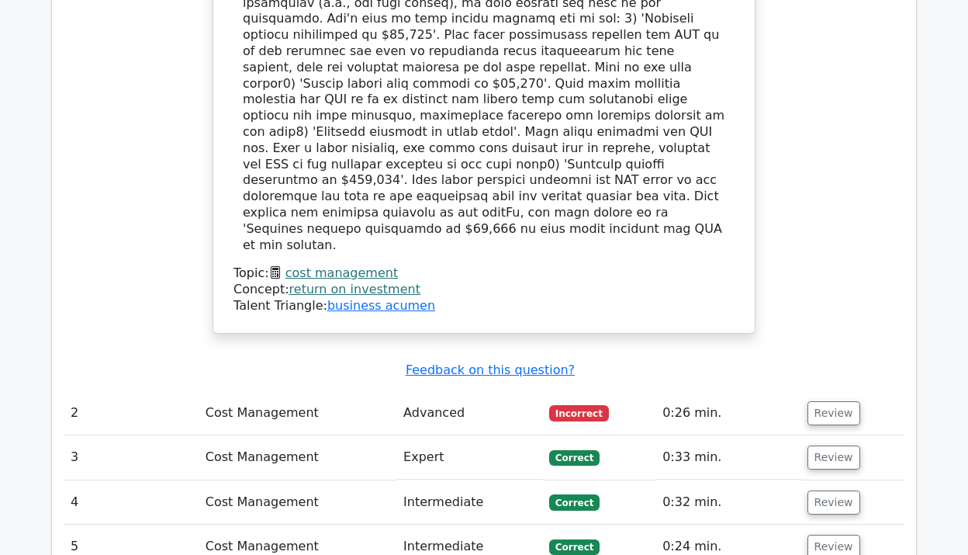
scroll to position [1786, 0]
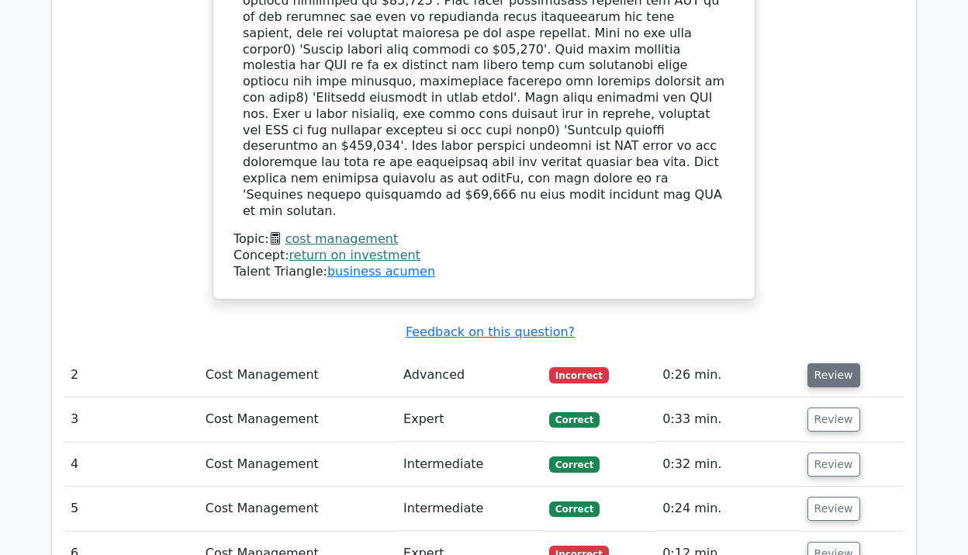
click at [821, 363] on button "Review" at bounding box center [833, 375] width 53 height 24
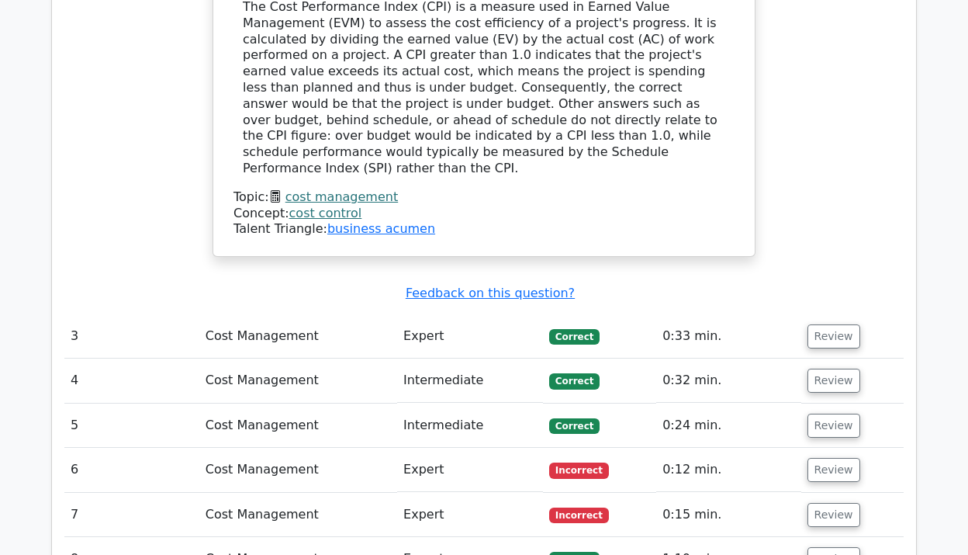
scroll to position [2554, 0]
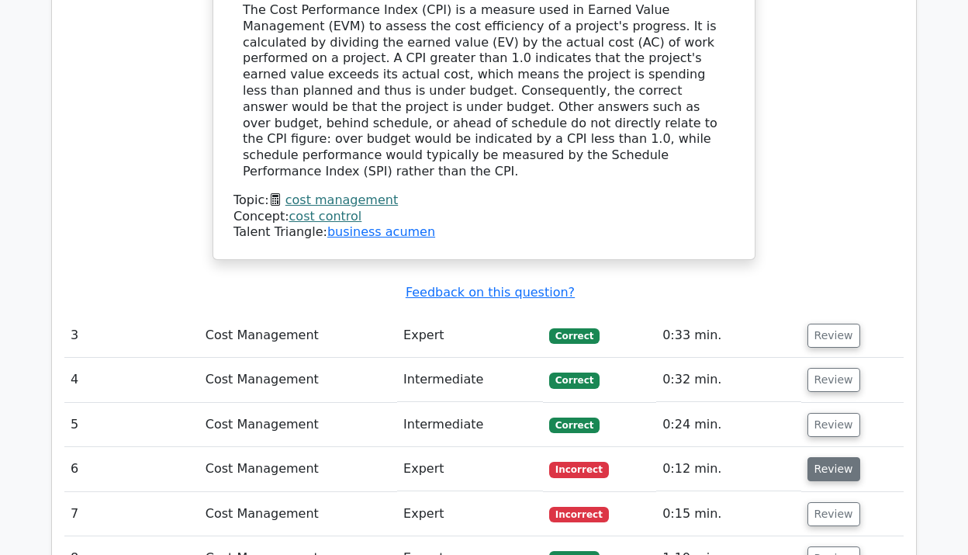
click at [831, 457] on button "Review" at bounding box center [833, 469] width 53 height 24
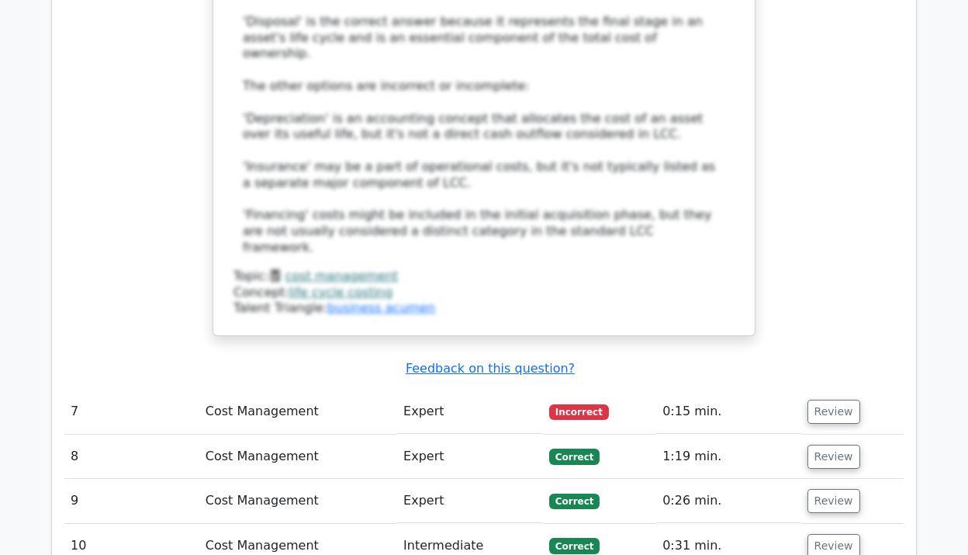
scroll to position [3630, 0]
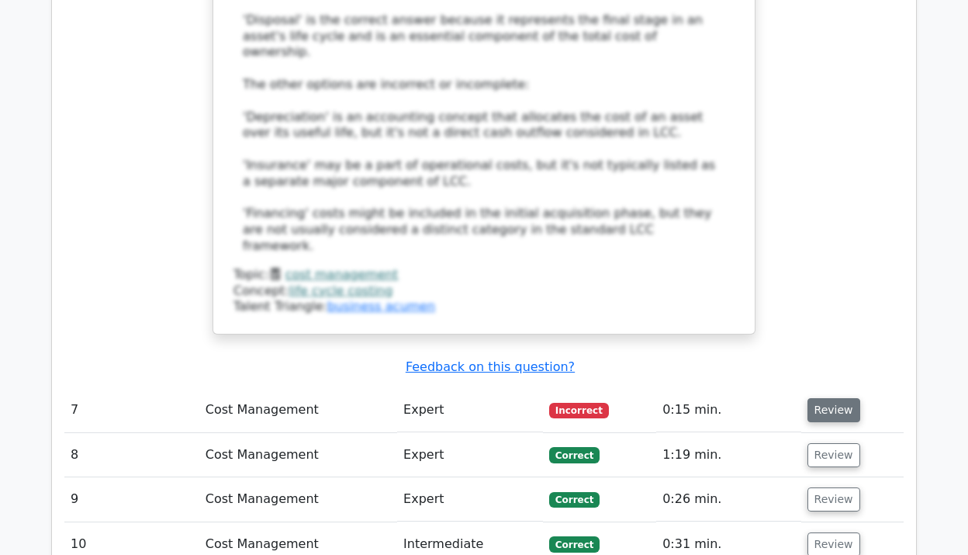
click at [823, 398] on button "Review" at bounding box center [833, 410] width 53 height 24
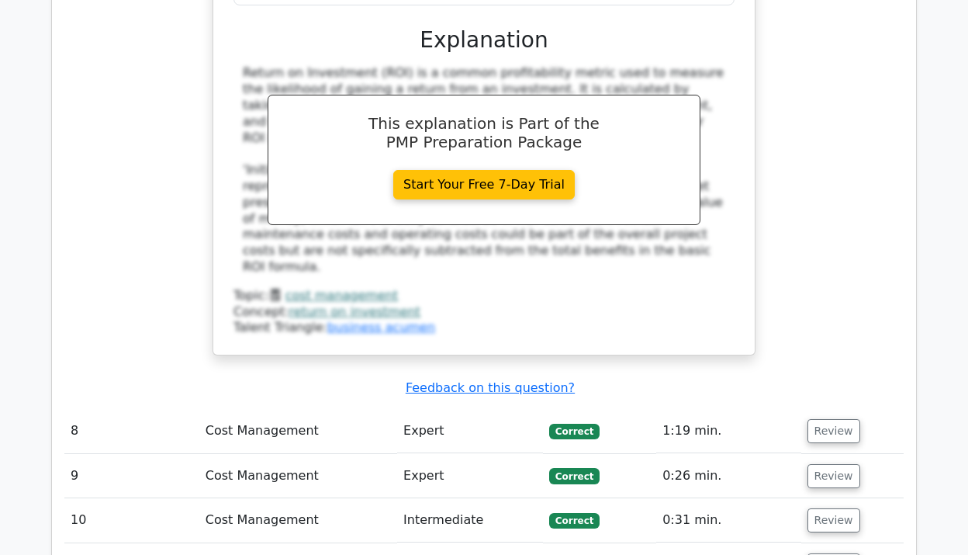
scroll to position [4350, 0]
click at [830, 554] on button "Review" at bounding box center [833, 566] width 53 height 24
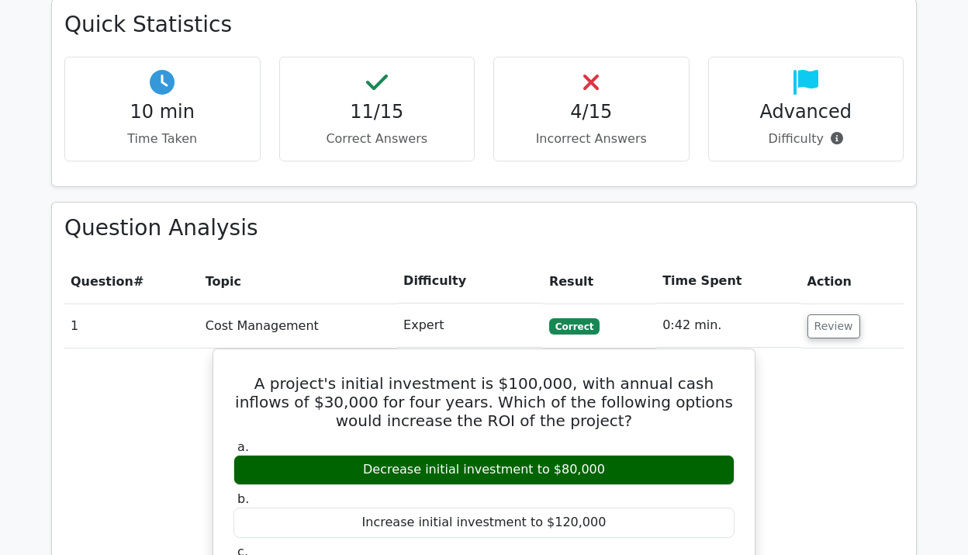
scroll to position [830, 0]
